Goal: Information Seeking & Learning: Check status

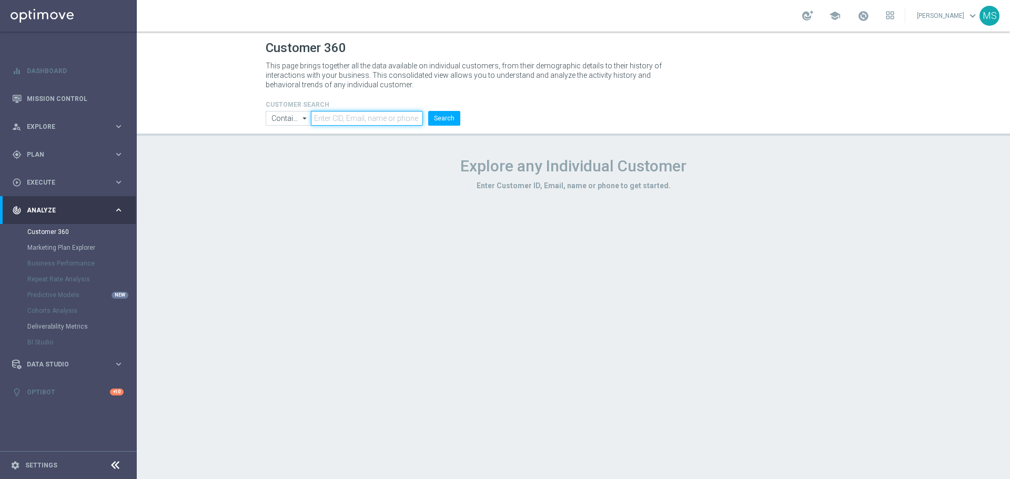
click at [367, 122] on input "text" at bounding box center [367, 118] width 112 height 15
paste input "3267137"
type input "3267137"
click at [437, 117] on button "Search" at bounding box center [444, 118] width 32 height 15
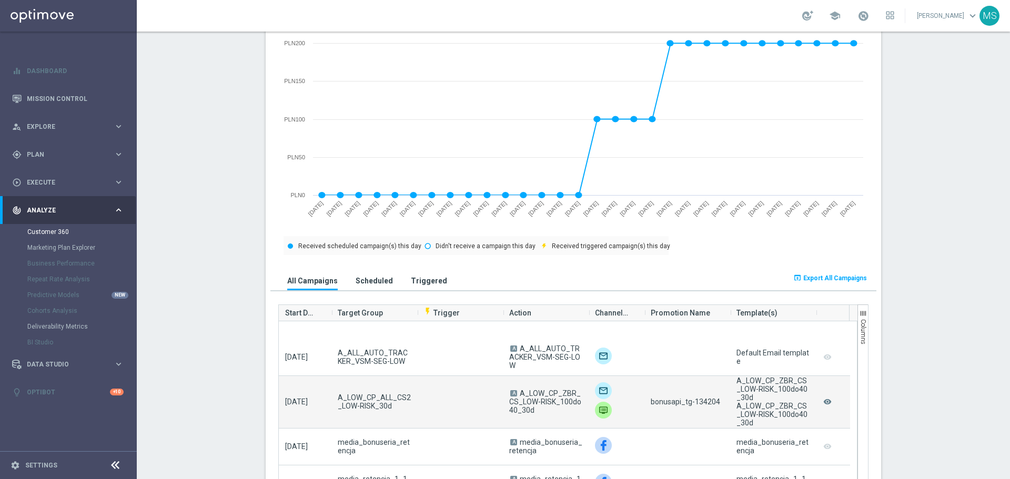
scroll to position [736, 0]
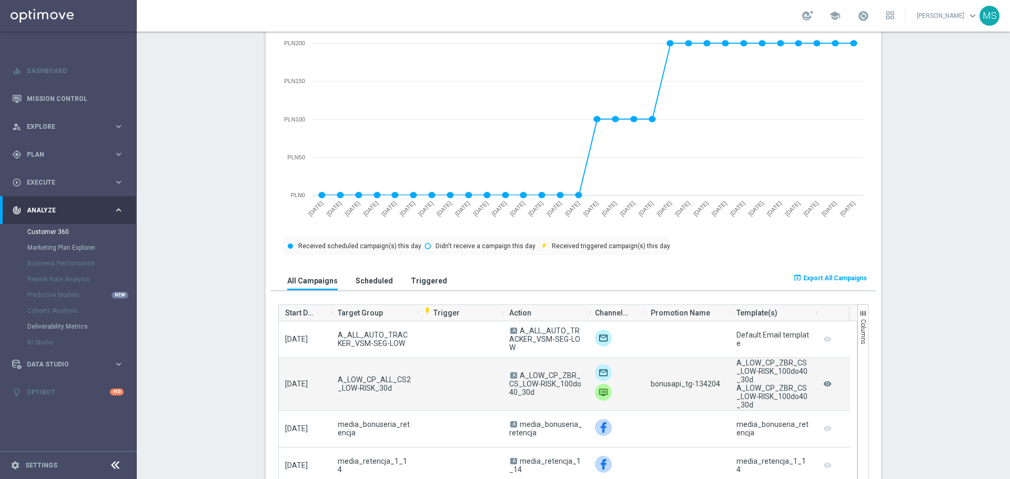
click at [705, 388] on span "bonusapi_tg-134204" at bounding box center [685, 384] width 69 height 8
copy span "134204"
